Goal: Task Accomplishment & Management: Use online tool/utility

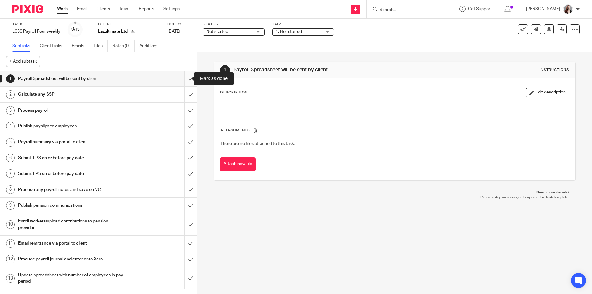
click at [185, 85] on input "submit" at bounding box center [98, 78] width 197 height 15
click at [184, 94] on input "submit" at bounding box center [98, 94] width 197 height 15
click at [184, 108] on input "submit" at bounding box center [98, 110] width 197 height 15
click at [184, 84] on input "submit" at bounding box center [98, 78] width 197 height 15
click at [187, 96] on input "submit" at bounding box center [98, 94] width 197 height 15
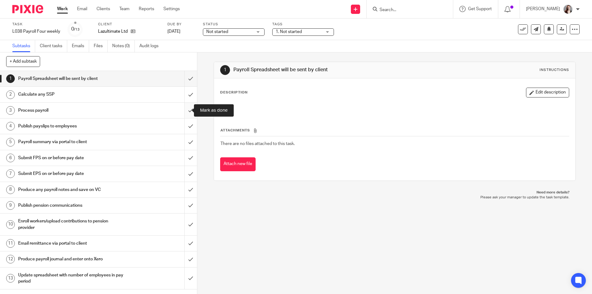
click at [187, 112] on input "submit" at bounding box center [98, 110] width 197 height 15
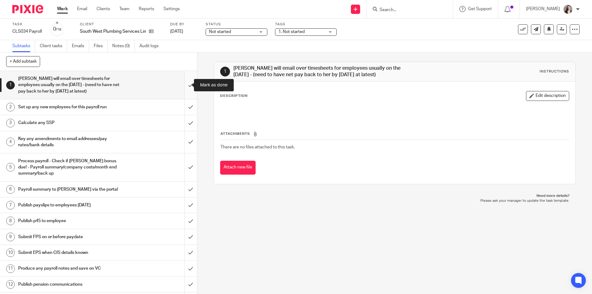
click at [182, 95] on input "submit" at bounding box center [98, 85] width 197 height 28
click at [185, 108] on input "submit" at bounding box center [98, 106] width 197 height 15
click at [185, 122] on input "submit" at bounding box center [98, 122] width 197 height 15
click at [185, 141] on input "submit" at bounding box center [98, 142] width 197 height 22
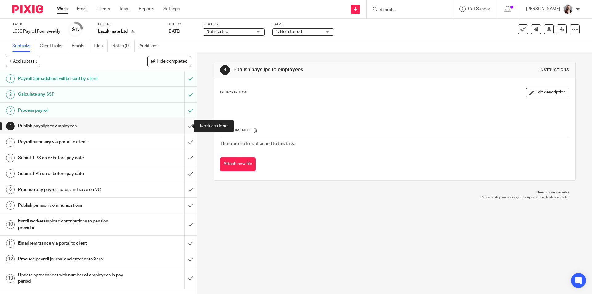
click at [181, 126] on input "submit" at bounding box center [98, 125] width 197 height 15
click at [183, 144] on input "submit" at bounding box center [98, 141] width 197 height 15
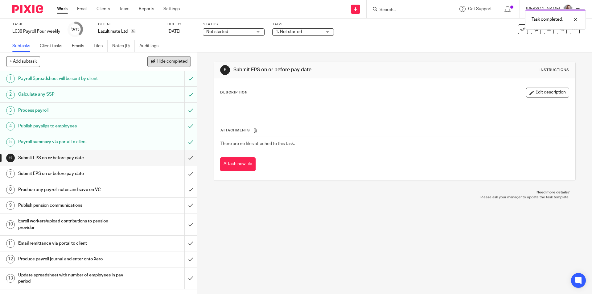
click at [178, 62] on span "Hide completed" at bounding box center [172, 61] width 31 height 5
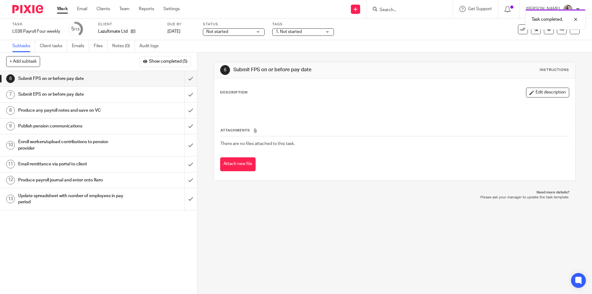
click at [247, 34] on span "Not started" at bounding box center [229, 32] width 46 height 6
click at [246, 52] on li "In progress" at bounding box center [233, 54] width 61 height 13
click at [294, 31] on span "1. Not started" at bounding box center [289, 32] width 26 height 4
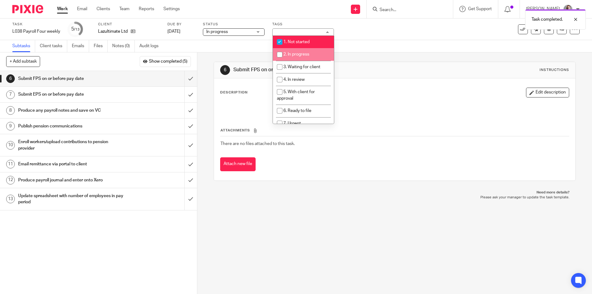
click at [294, 49] on li "2. In progress" at bounding box center [303, 54] width 61 height 13
checkbox input "true"
click at [290, 42] on span "1. Not started" at bounding box center [296, 42] width 26 height 4
checkbox input "false"
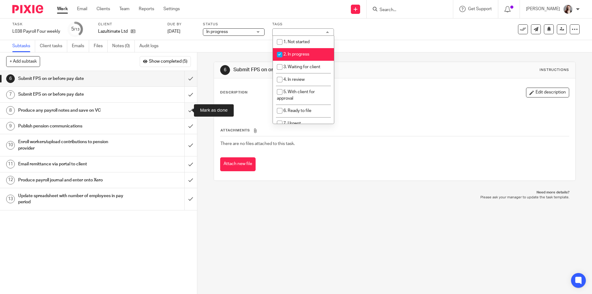
click at [186, 113] on input "submit" at bounding box center [98, 110] width 197 height 15
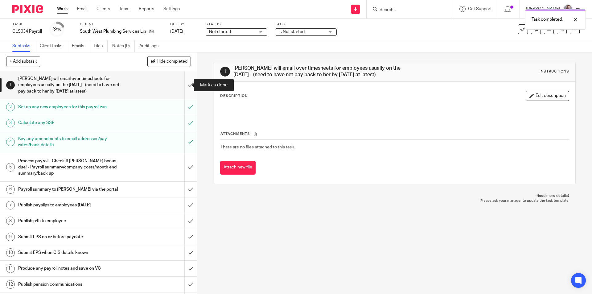
click at [184, 82] on input "submit" at bounding box center [98, 85] width 197 height 28
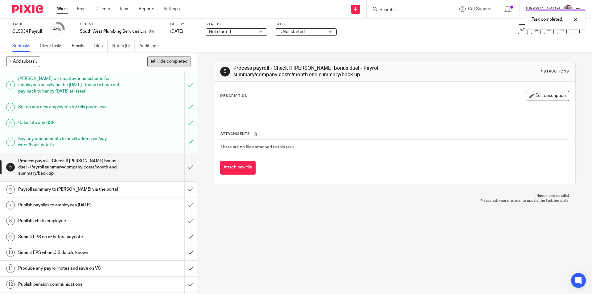
click at [166, 63] on span "Hide completed" at bounding box center [172, 61] width 31 height 5
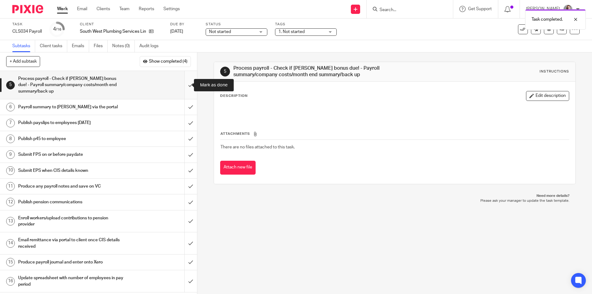
click at [188, 93] on input "submit" at bounding box center [98, 85] width 197 height 28
click at [188, 104] on input "submit" at bounding box center [98, 106] width 197 height 15
click at [184, 120] on input "submit" at bounding box center [98, 122] width 197 height 15
click at [185, 138] on input "submit" at bounding box center [98, 138] width 197 height 15
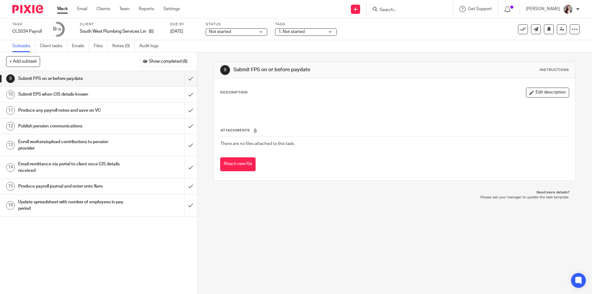
click at [299, 31] on span "1. Not started" at bounding box center [291, 32] width 26 height 4
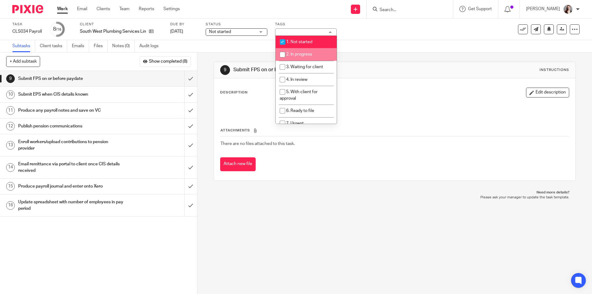
click at [301, 52] on span "2. In progress" at bounding box center [299, 54] width 26 height 4
checkbox input "true"
click at [289, 42] on span "1. Not started" at bounding box center [299, 42] width 26 height 4
checkbox input "false"
click at [251, 31] on span "Not started" at bounding box center [232, 32] width 46 height 6
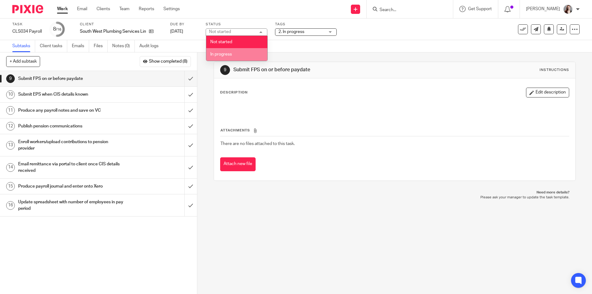
click at [247, 56] on li "In progress" at bounding box center [236, 54] width 61 height 13
click at [241, 232] on div "9 Submit FPS on or before paydate Instructions Description Edit description Att…" at bounding box center [394, 172] width 395 height 241
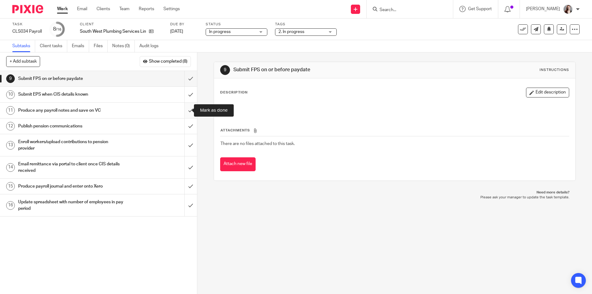
click at [182, 111] on input "submit" at bounding box center [98, 110] width 197 height 15
